Goal: Transaction & Acquisition: Purchase product/service

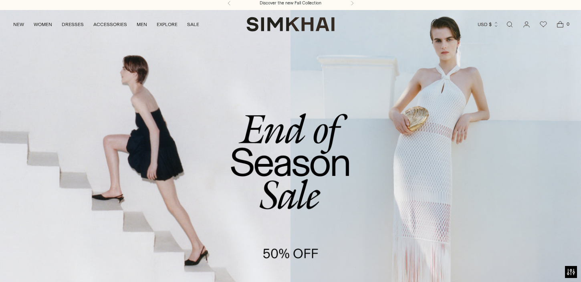
click at [267, 154] on link "/collections/sale" at bounding box center [290, 176] width 581 height 333
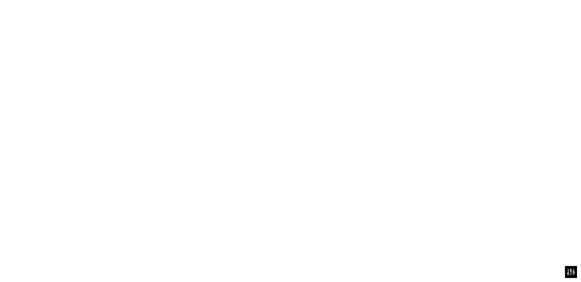
scroll to position [4, 0]
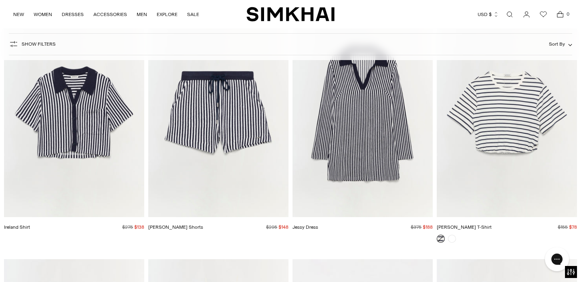
scroll to position [8345, 0]
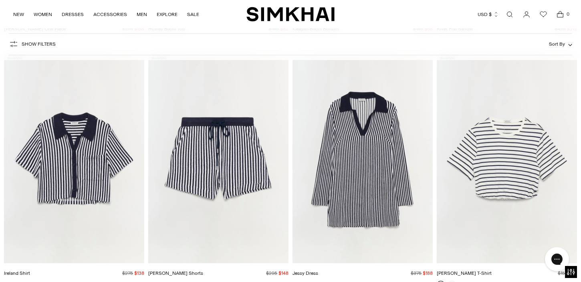
click at [44, 42] on span "Show Filters" at bounding box center [39, 44] width 34 height 6
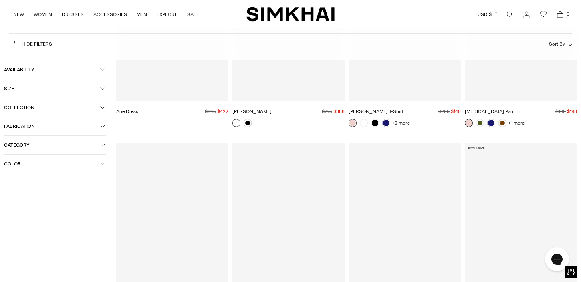
click at [100, 93] on button "Size" at bounding box center [55, 88] width 102 height 18
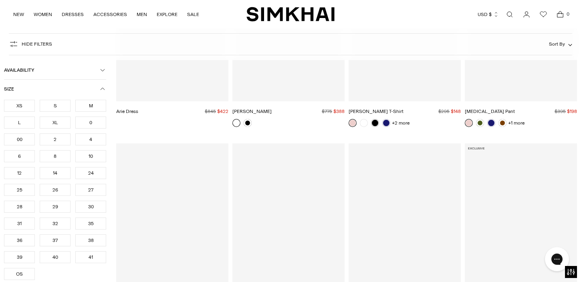
click at [90, 143] on div "4" at bounding box center [90, 139] width 31 height 12
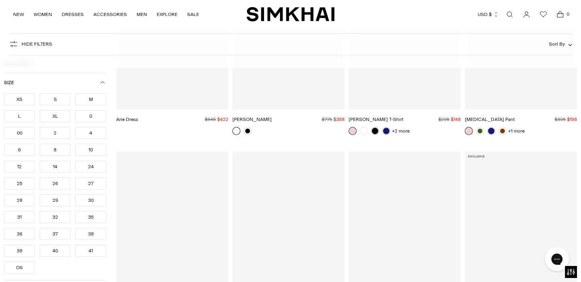
scroll to position [8353, 0]
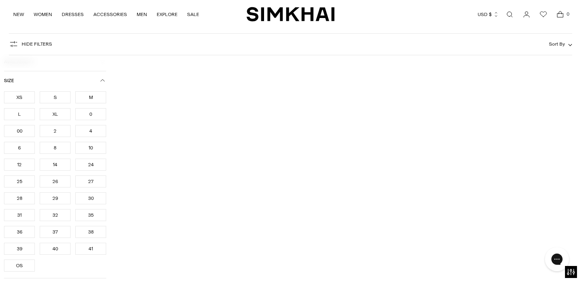
click at [105, 79] on icon "button" at bounding box center [102, 80] width 5 height 5
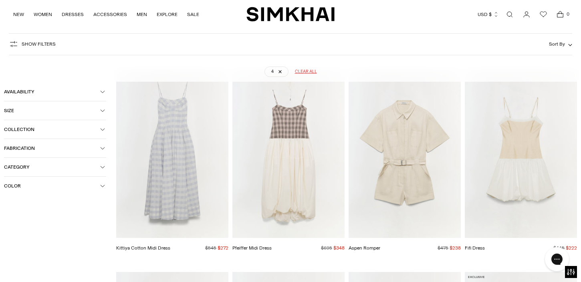
scroll to position [59, 0]
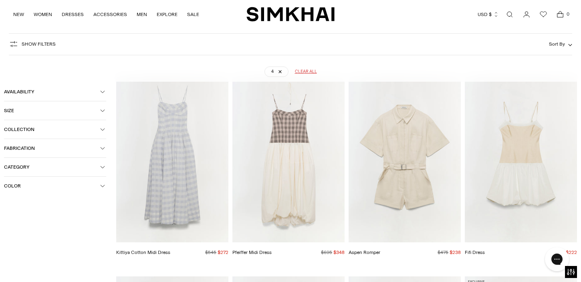
click at [58, 112] on span "Size" at bounding box center [52, 111] width 96 height 6
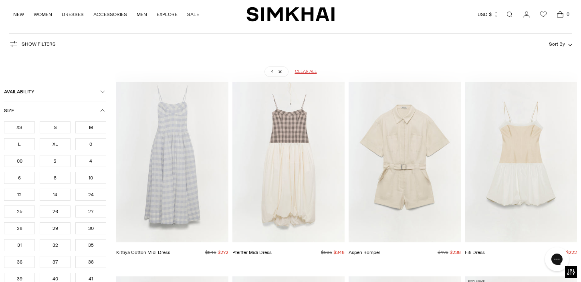
click at [53, 129] on div "S" at bounding box center [55, 127] width 31 height 12
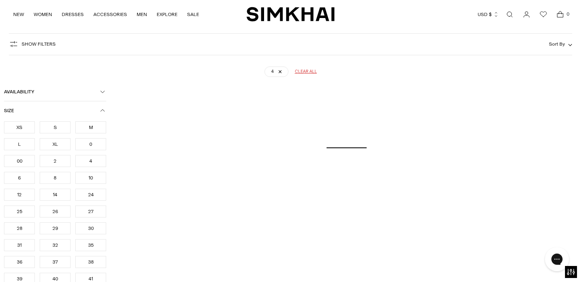
click at [70, 107] on button "Size" at bounding box center [55, 110] width 102 height 18
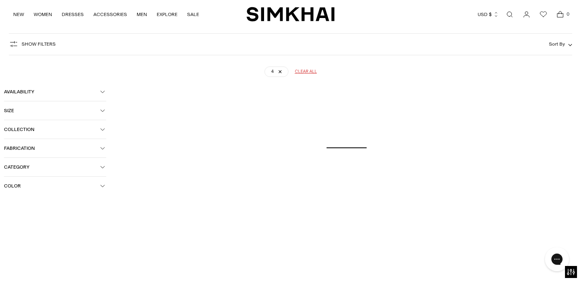
click at [70, 107] on button "Size" at bounding box center [55, 110] width 102 height 18
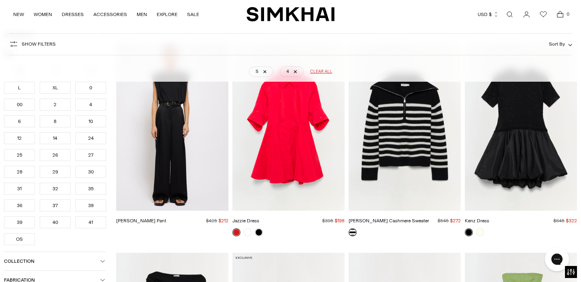
scroll to position [12101, 0]
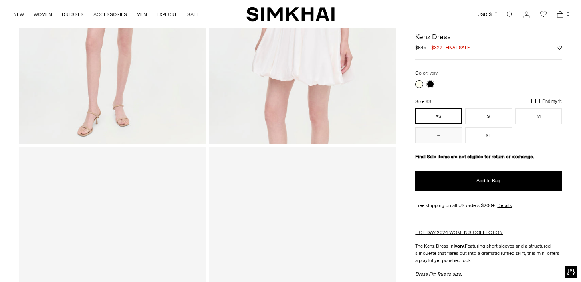
scroll to position [174, 0]
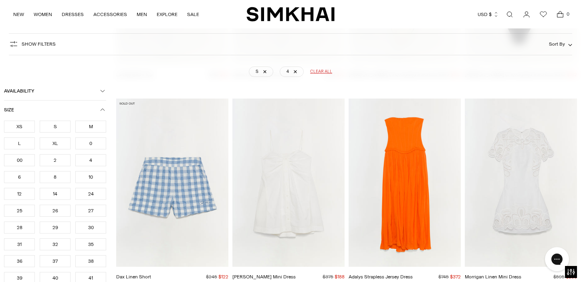
scroll to position [12362, 0]
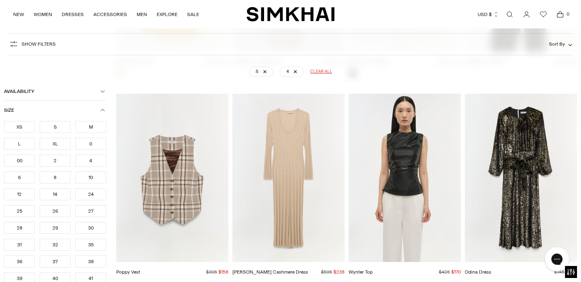
click at [70, 93] on span "Availability" at bounding box center [52, 92] width 96 height 6
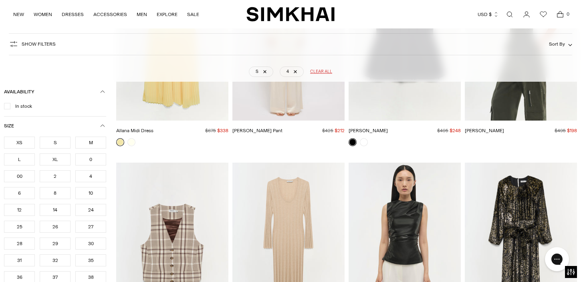
click at [23, 107] on span "In stock" at bounding box center [21, 106] width 22 height 7
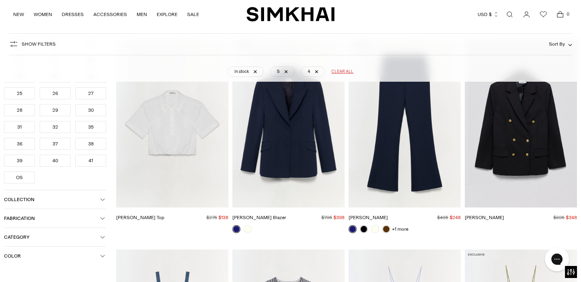
scroll to position [908, 0]
